Goal: Navigation & Orientation: Find specific page/section

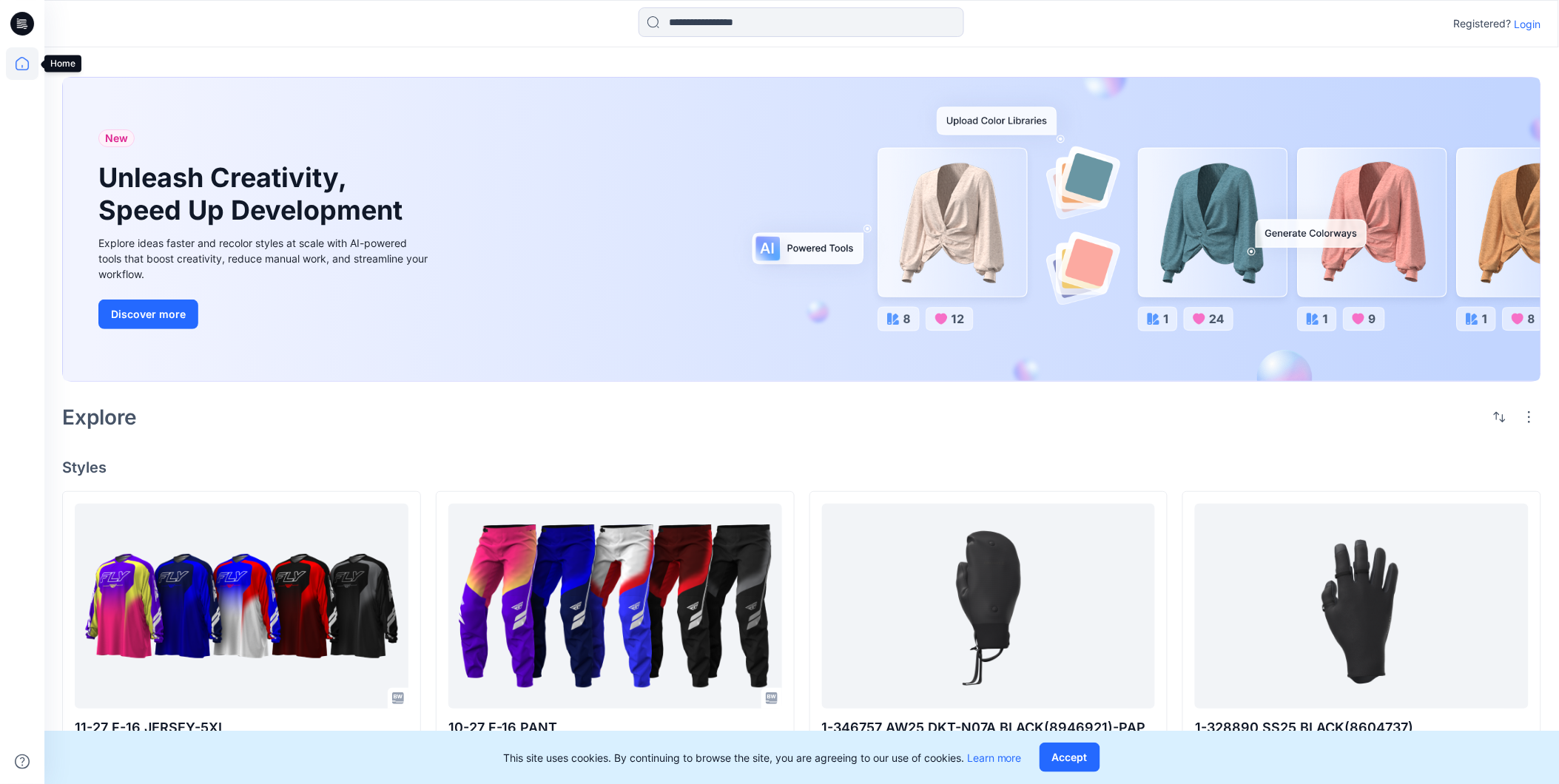
click at [35, 78] on icon at bounding box center [22, 63] width 33 height 33
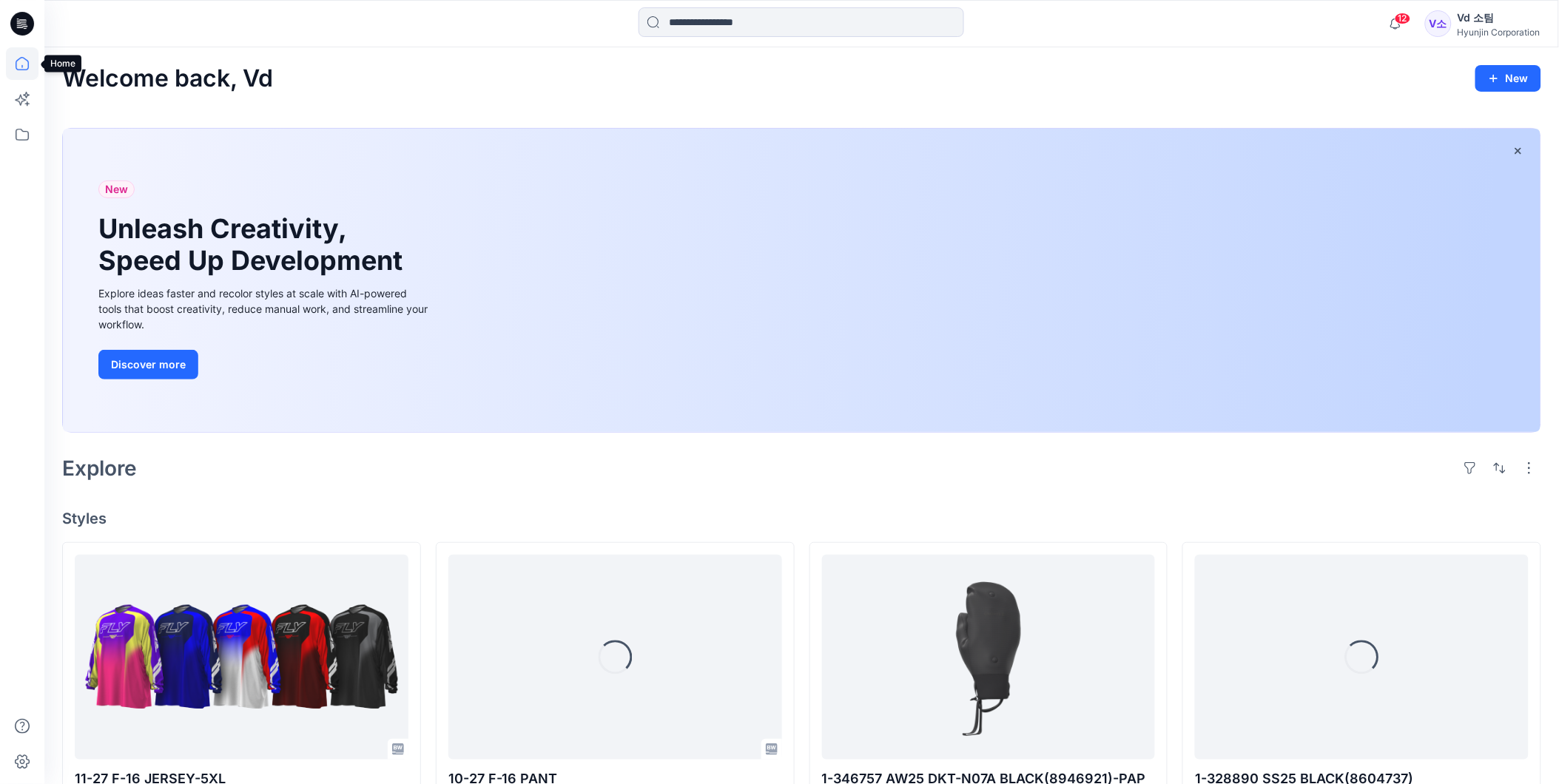
click at [30, 61] on icon at bounding box center [22, 63] width 33 height 33
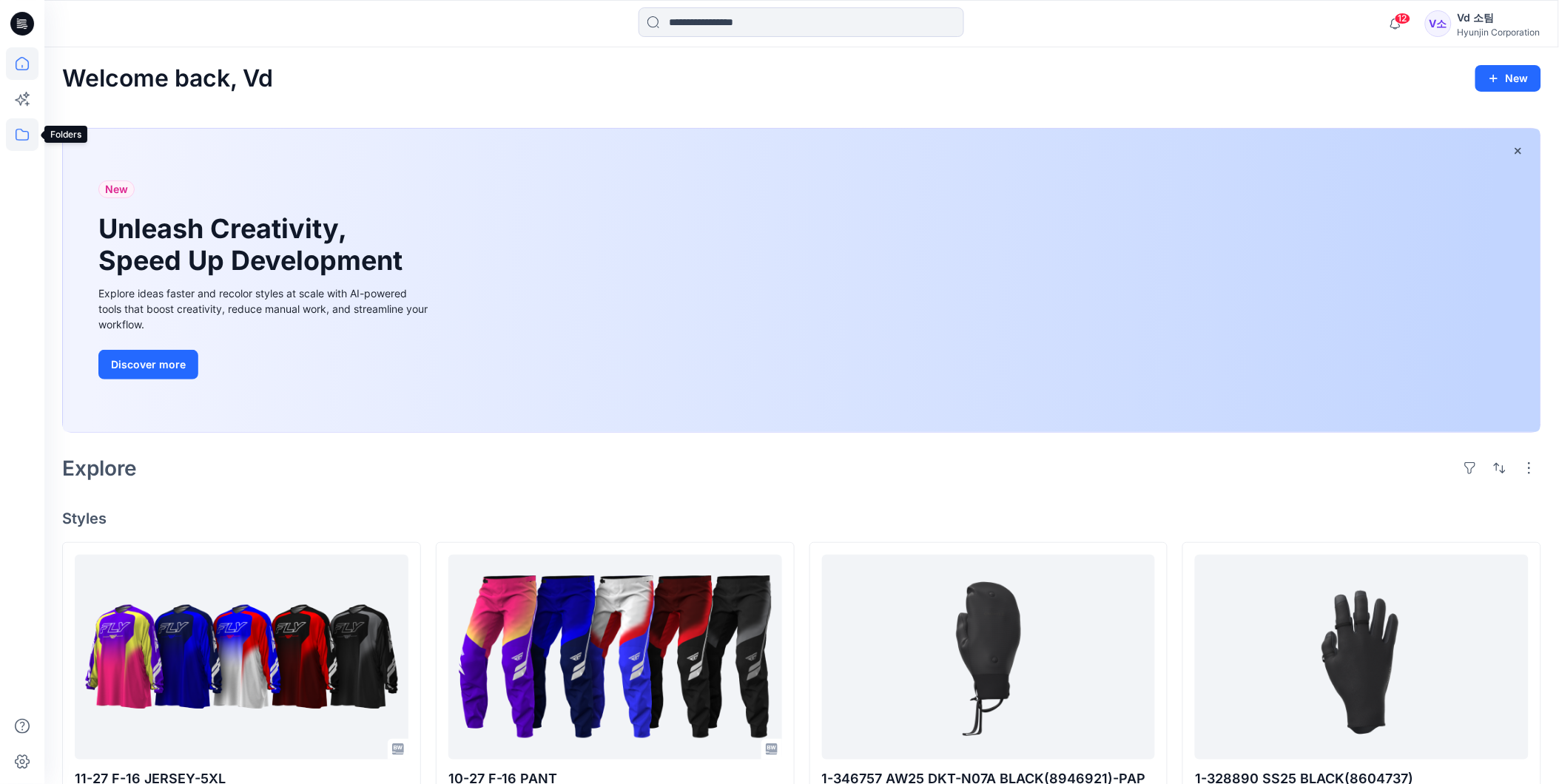
click at [26, 137] on icon at bounding box center [22, 134] width 33 height 33
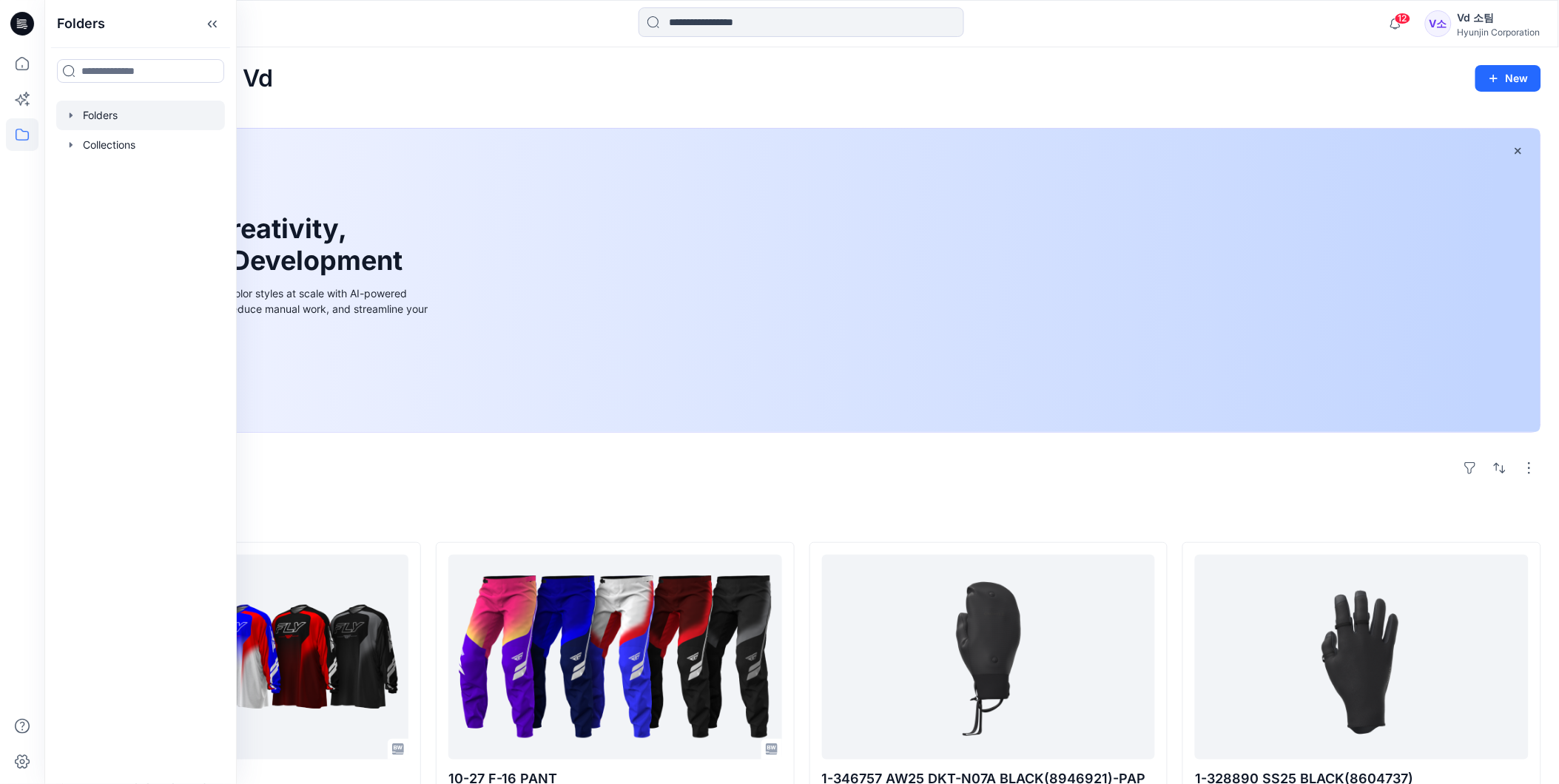
click at [132, 115] on div at bounding box center [140, 115] width 169 height 30
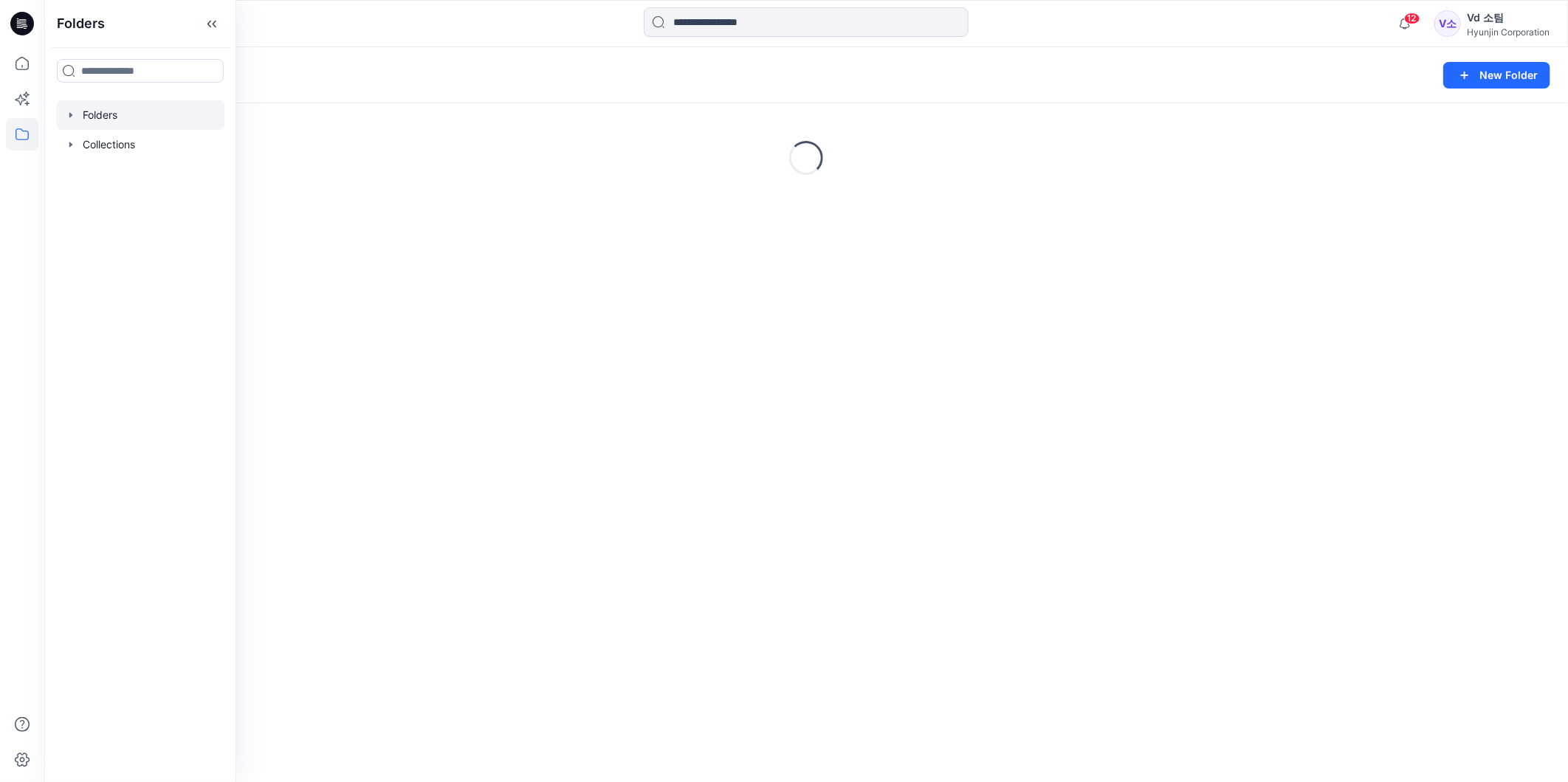
click at [61, 119] on div at bounding box center [140, 115] width 168 height 29
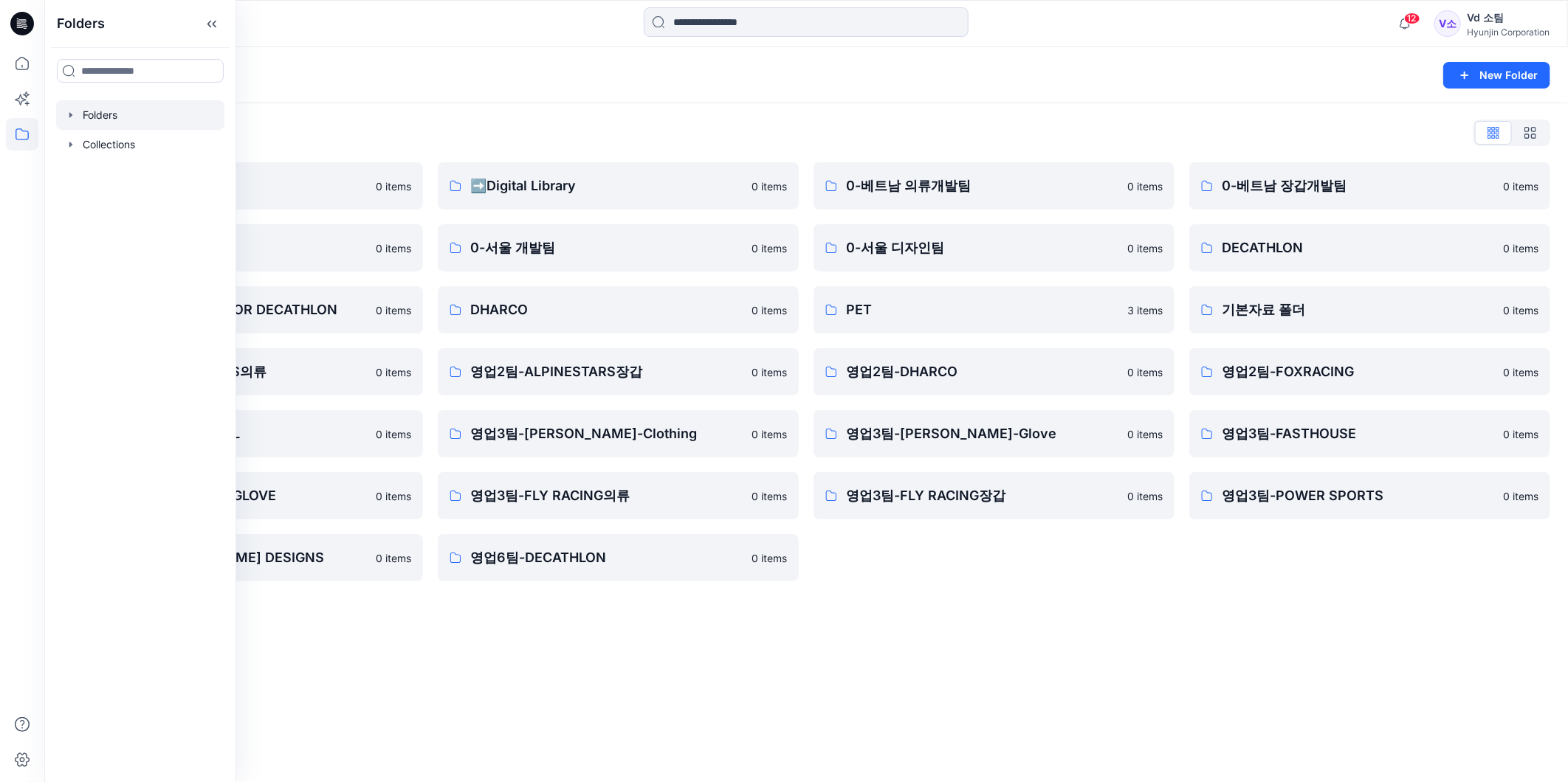
click at [75, 116] on icon "button" at bounding box center [70, 115] width 12 height 12
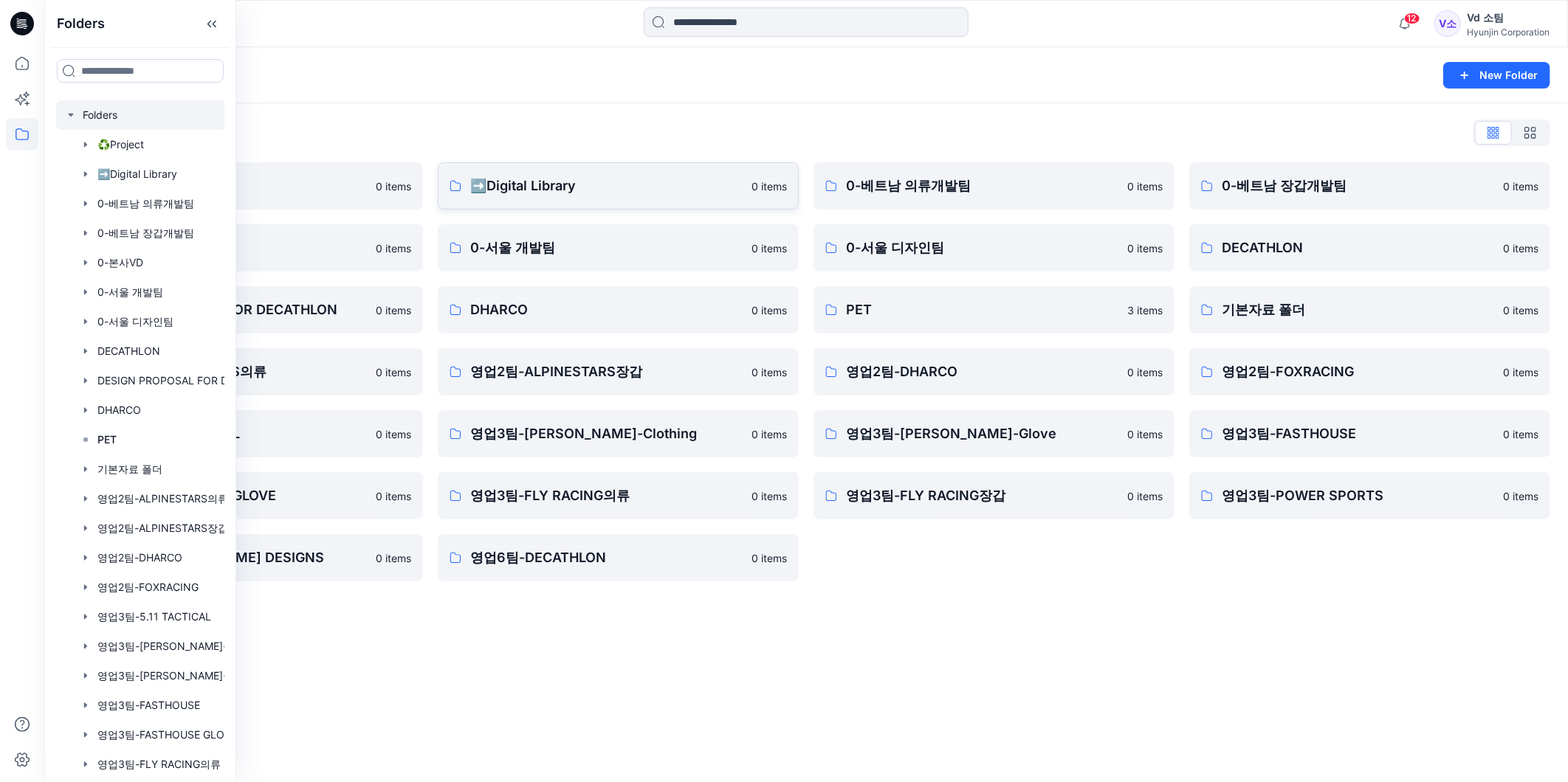
click at [559, 175] on p "➡️Digital Library" at bounding box center [605, 186] width 272 height 21
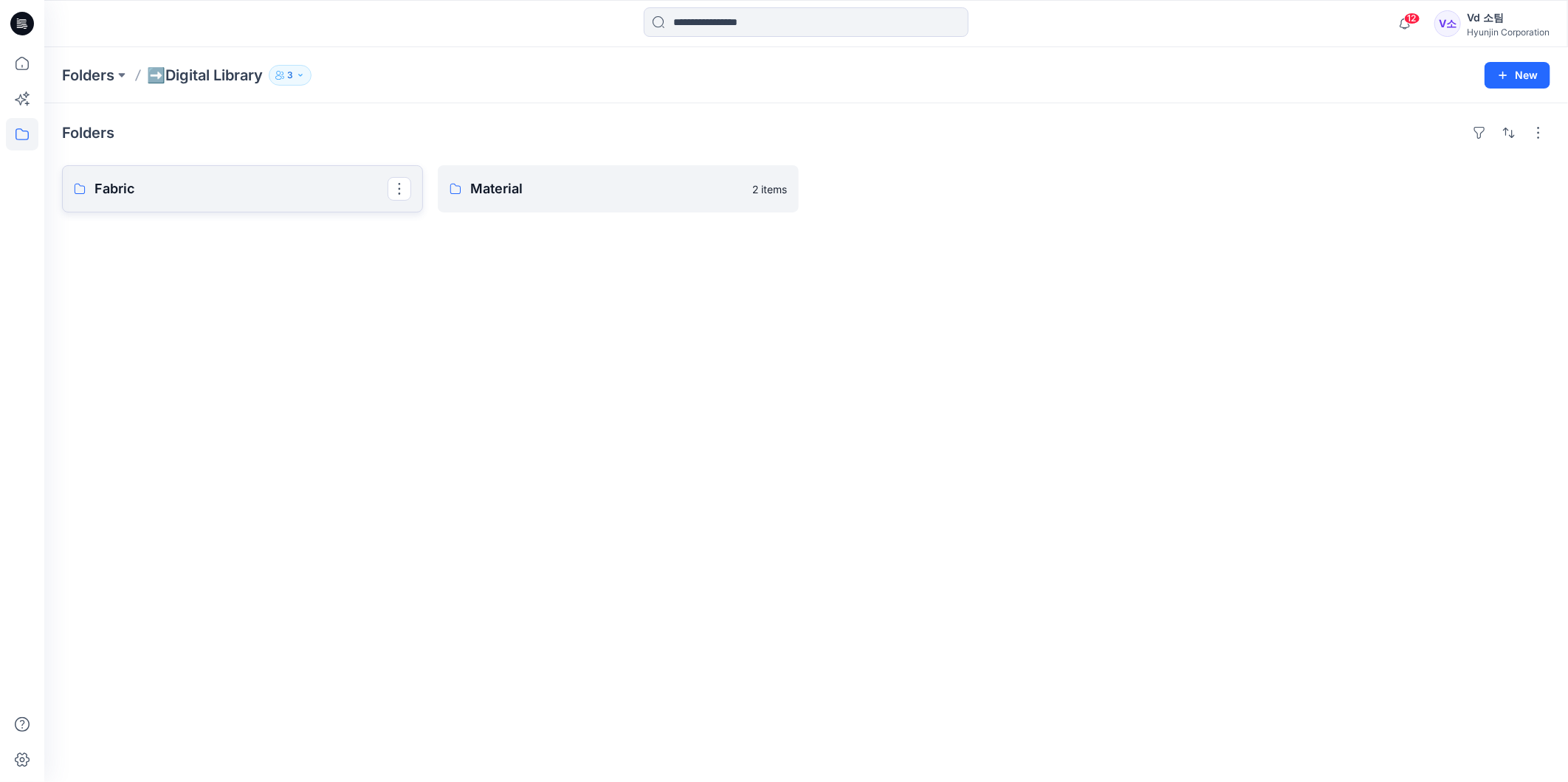
click at [202, 166] on link "Fabric" at bounding box center [242, 188] width 361 height 47
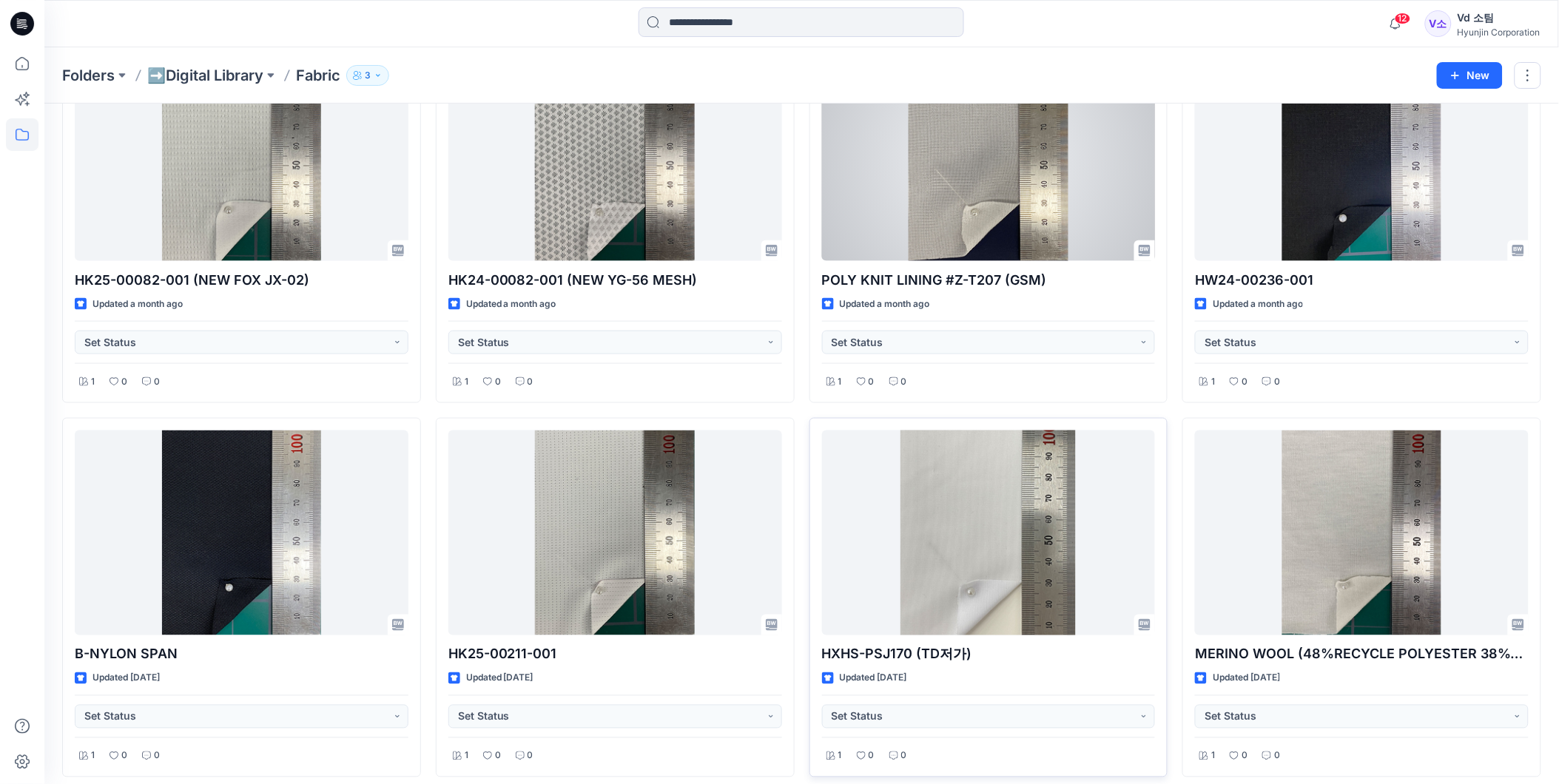
scroll to position [560, 0]
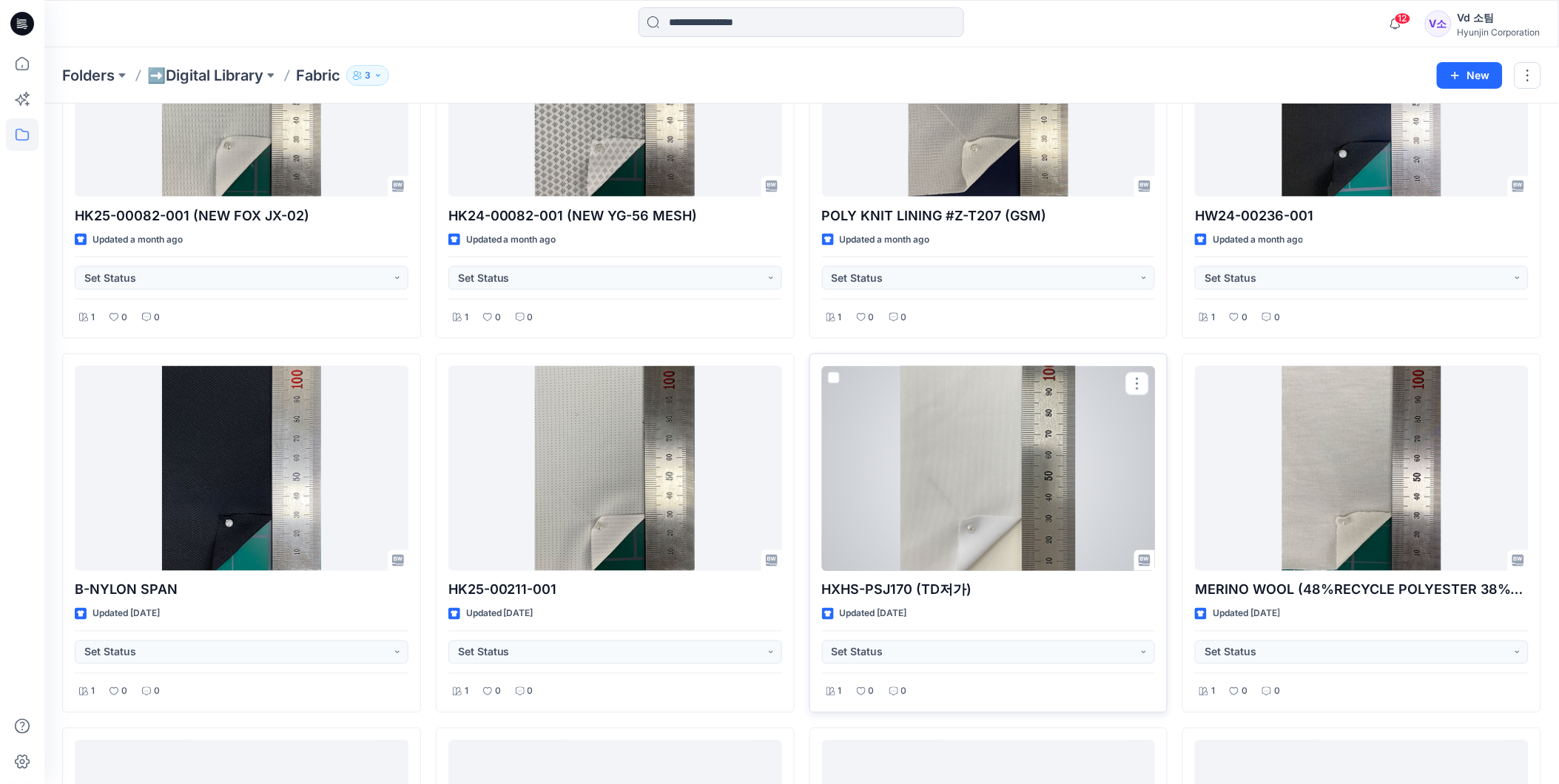
click at [1044, 468] on div at bounding box center [988, 468] width 333 height 205
